Goal: Check status

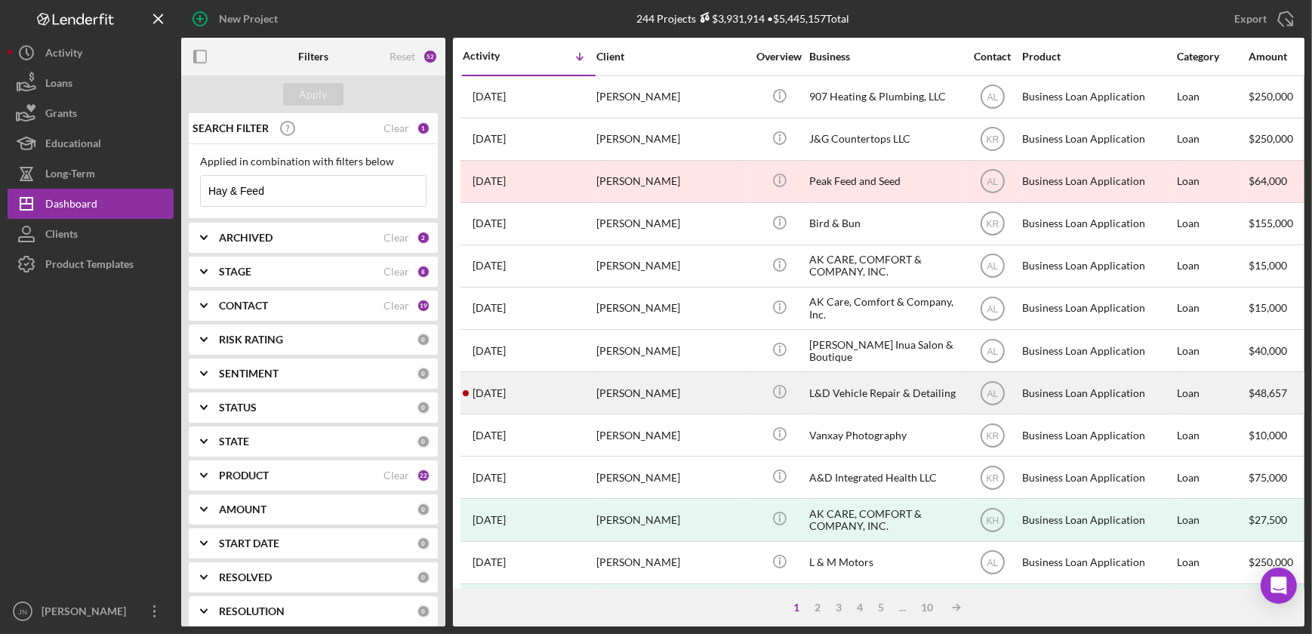
click at [645, 404] on div "[PERSON_NAME]" at bounding box center [671, 393] width 151 height 40
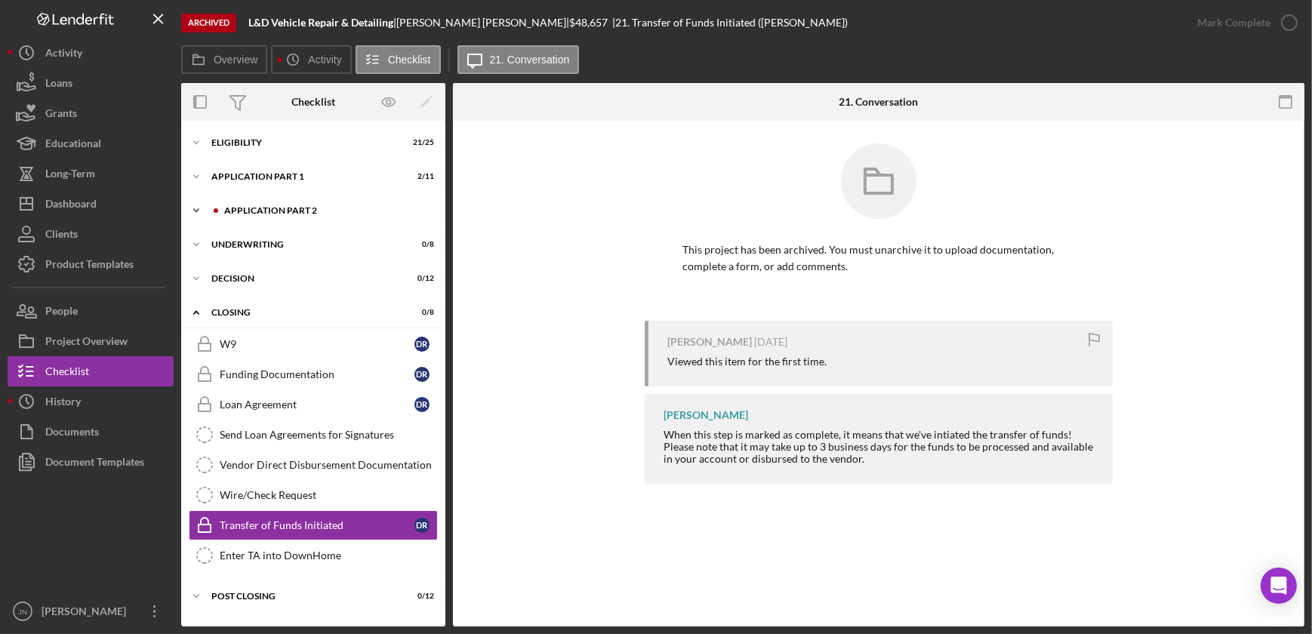
click at [296, 213] on div "Application Part 2" at bounding box center [325, 210] width 202 height 9
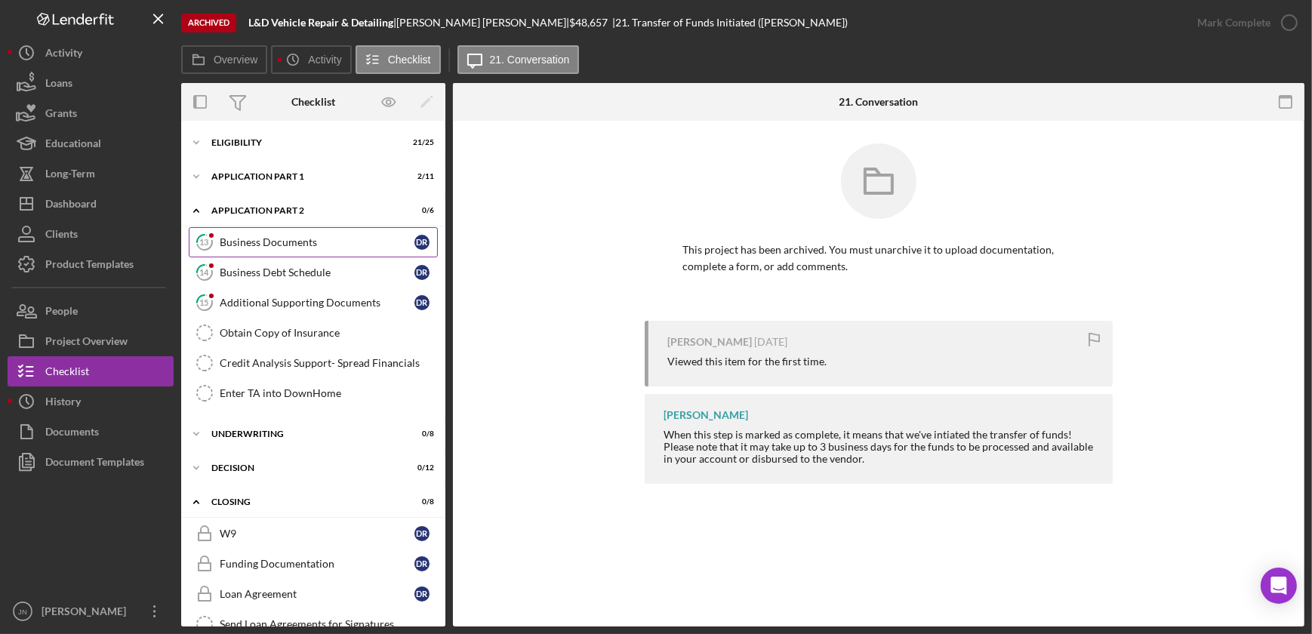
click at [285, 243] on div "Business Documents" at bounding box center [317, 242] width 195 height 12
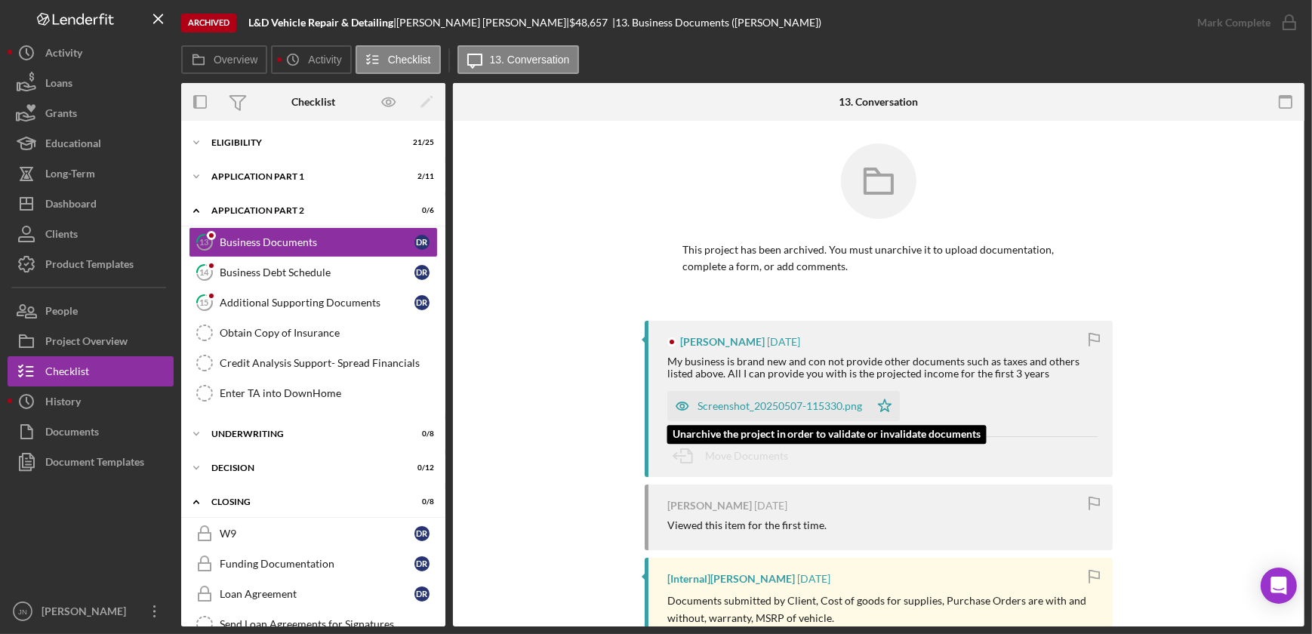
click at [780, 402] on div "Screenshot_20250507-115330.png" at bounding box center [779, 406] width 165 height 12
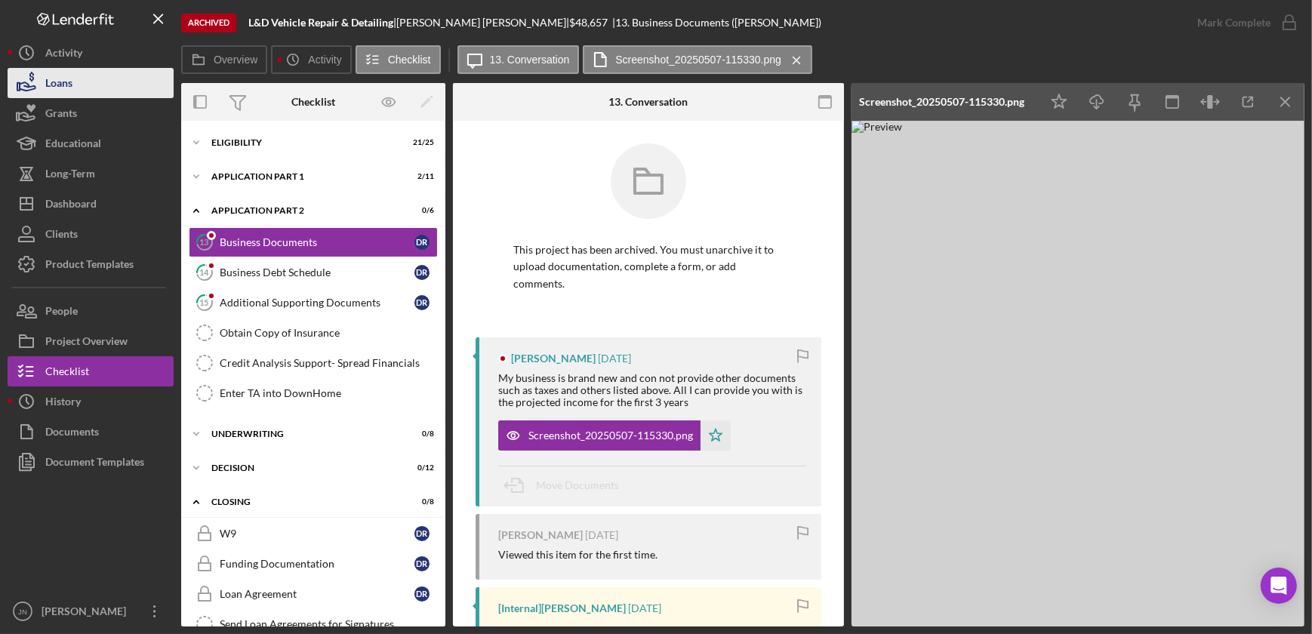
click at [54, 87] on div "Loans" at bounding box center [58, 85] width 27 height 34
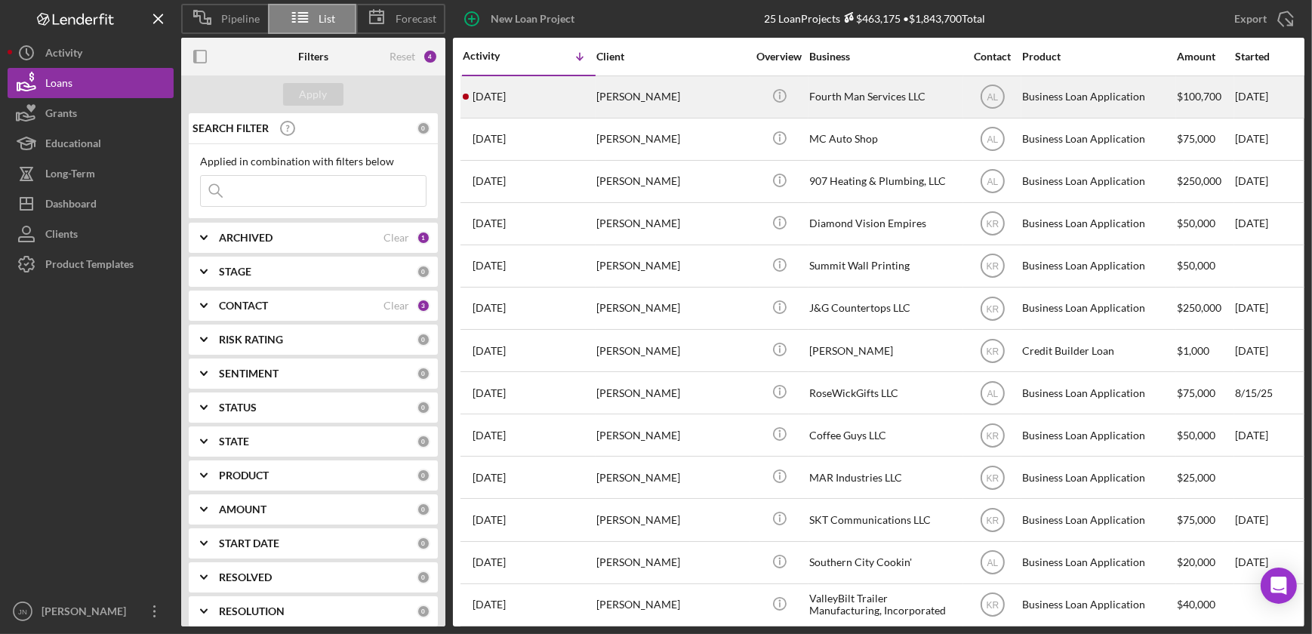
click at [628, 99] on div "[PERSON_NAME]" at bounding box center [671, 97] width 151 height 40
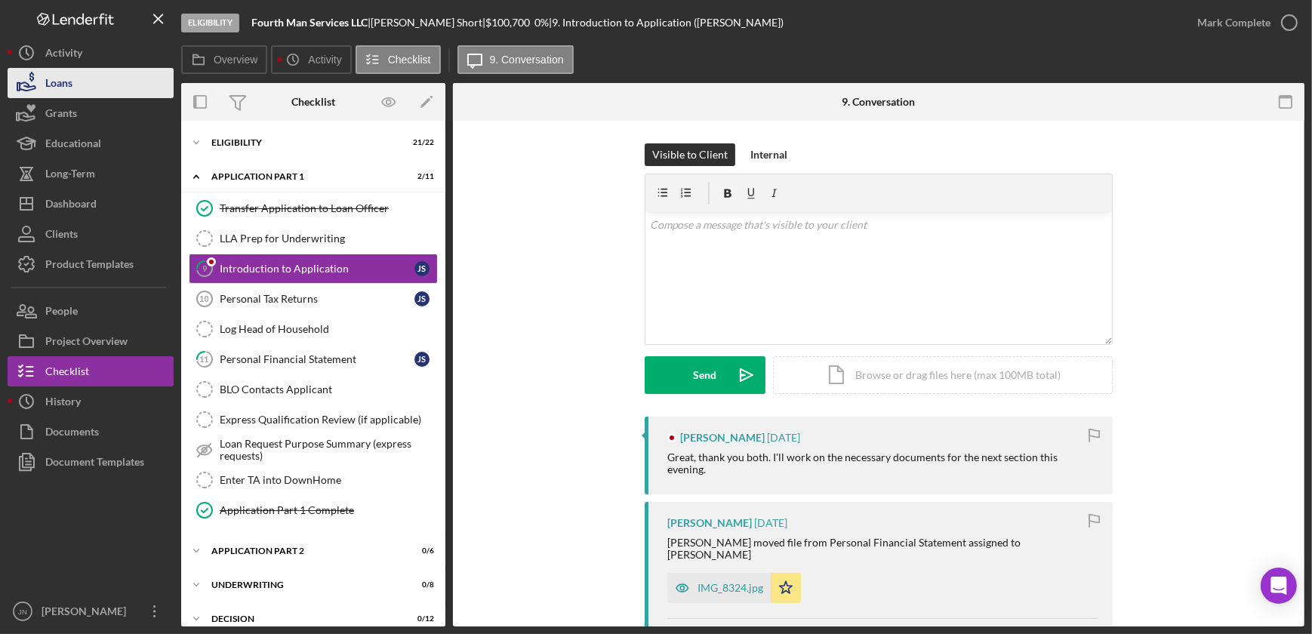
click at [71, 85] on div "Loans" at bounding box center [58, 85] width 27 height 34
